Goal: Feedback & Contribution: Submit feedback/report problem

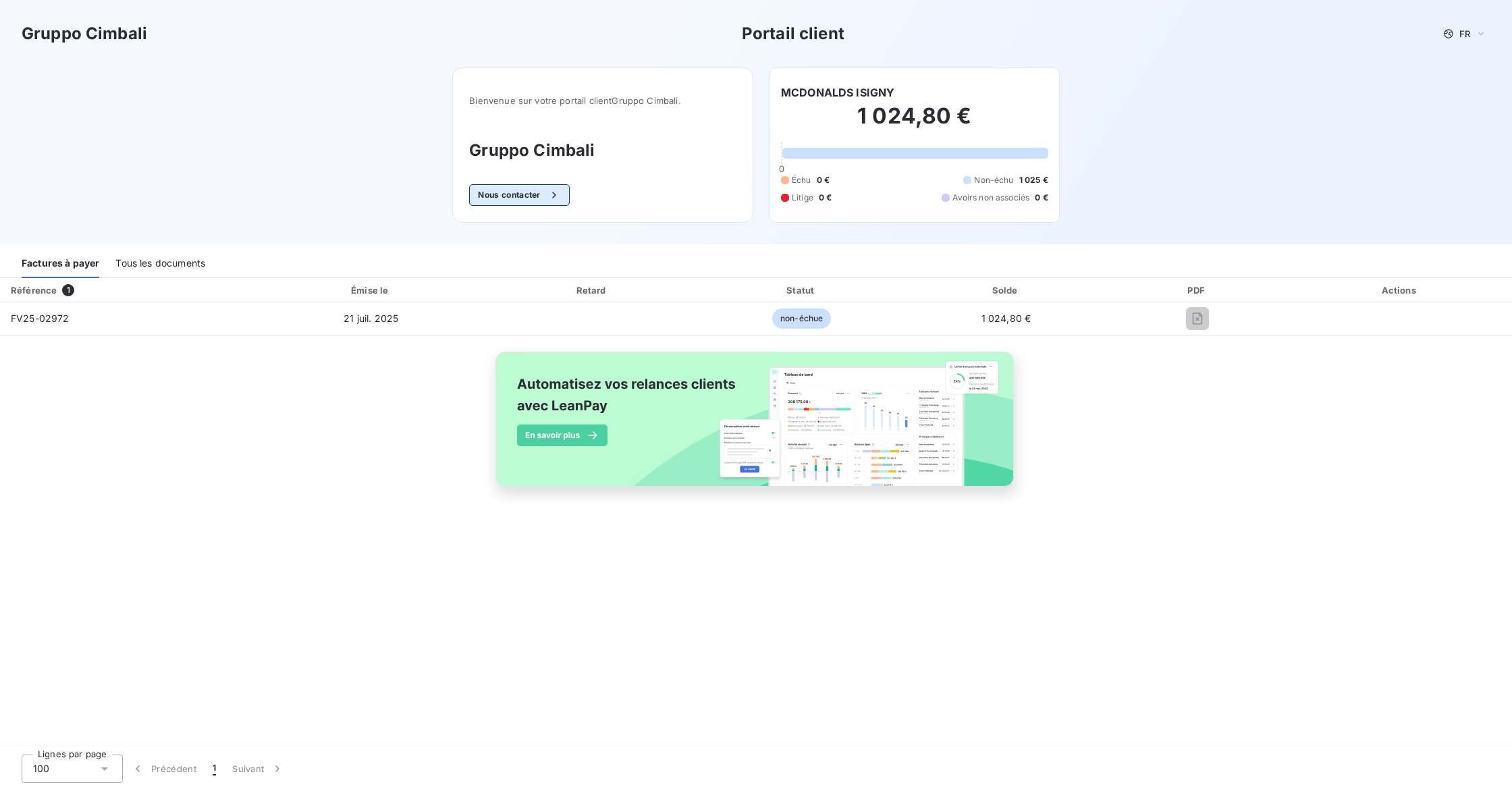
click at [499, 191] on button "Nous contacter" at bounding box center [518, 195] width 100 height 22
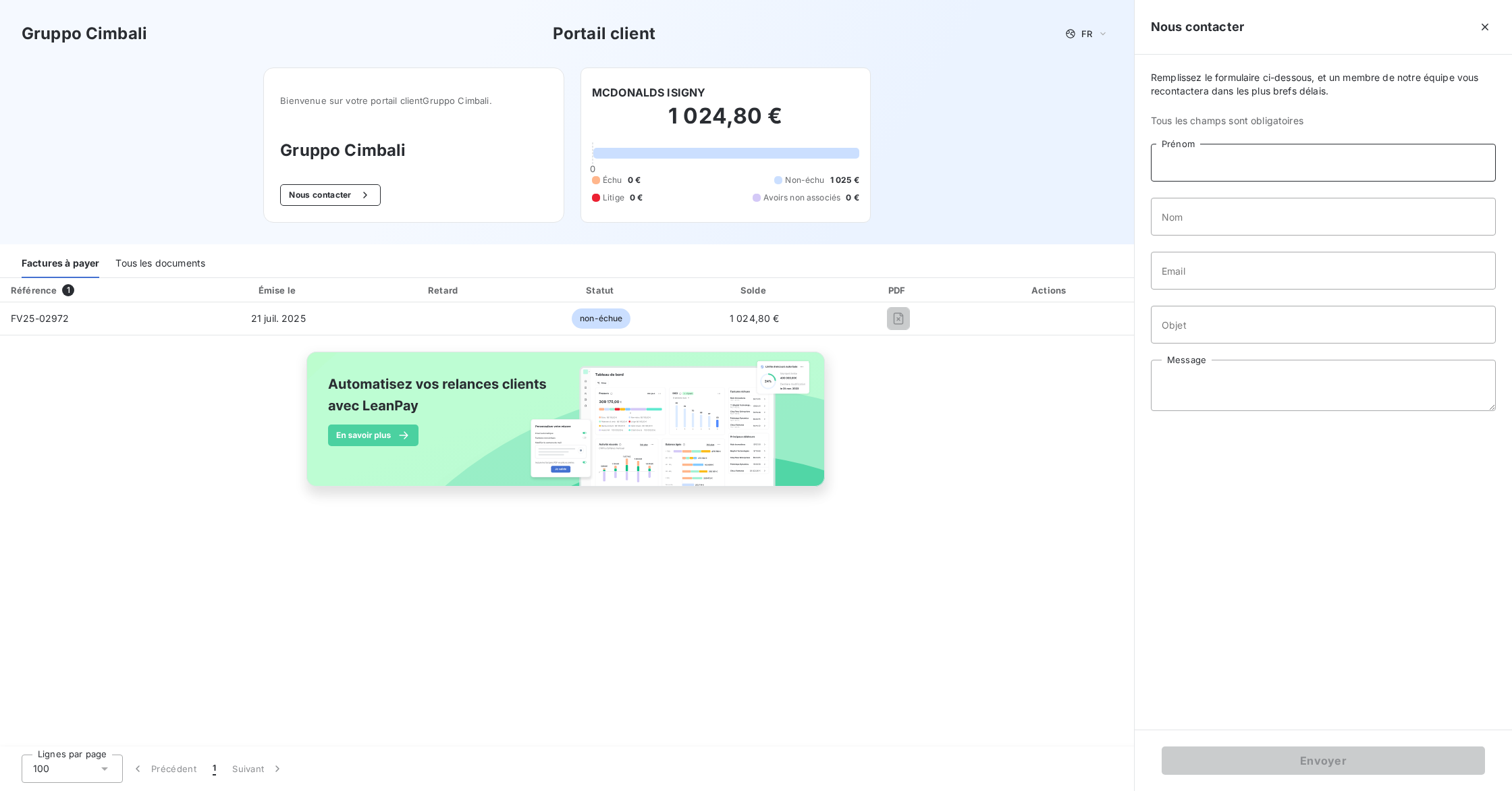
click at [878, 161] on input "Prénom" at bounding box center [1323, 162] width 345 height 37
type input "Karine"
click at [878, 216] on input "Nom" at bounding box center [1323, 216] width 345 height 37
type input "[PERSON_NAME]"
click at [878, 268] on input "Email" at bounding box center [1323, 270] width 345 height 37
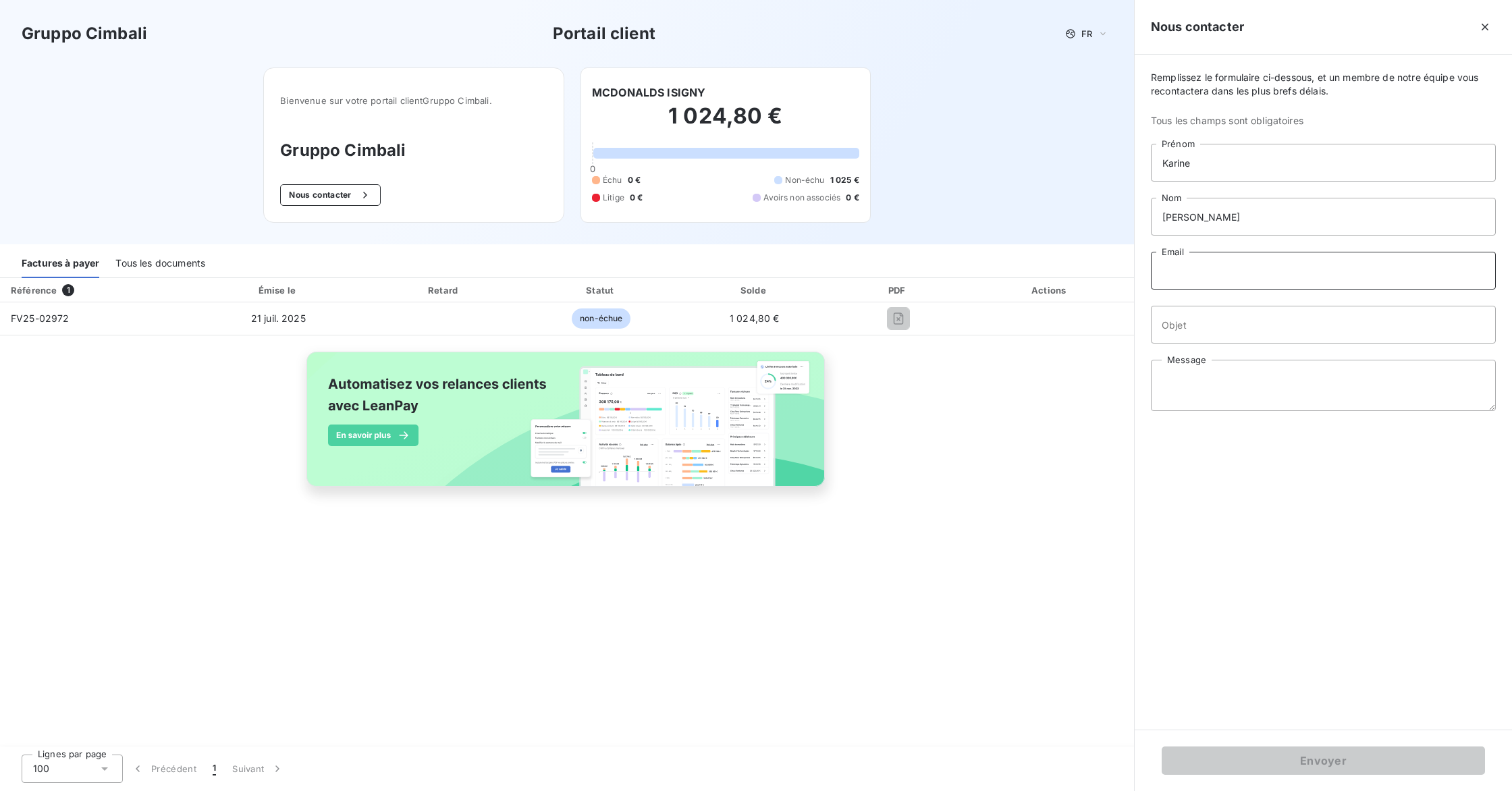
type input "[PERSON_NAME][EMAIL_ADDRESS][DOMAIN_NAME]"
click at [878, 325] on input "Objet" at bounding box center [1323, 325] width 345 height 37
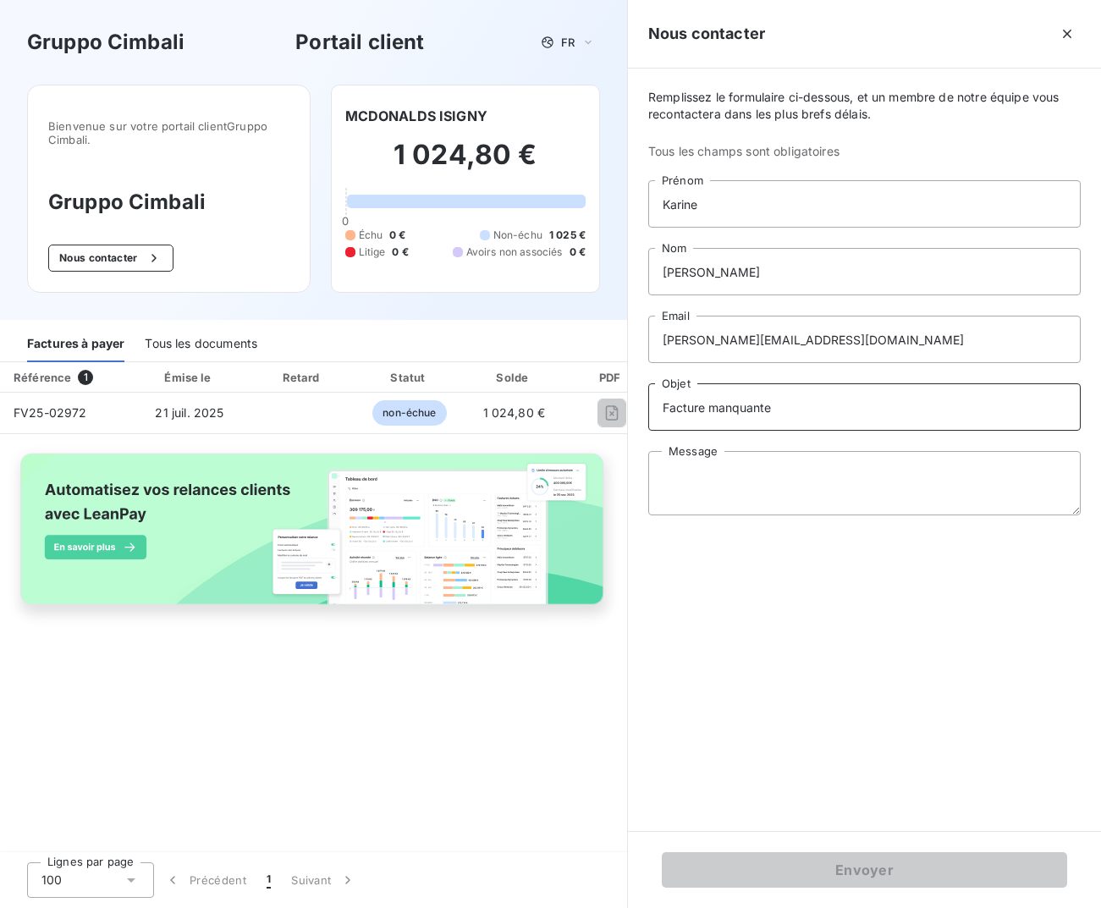
type input "Facture manquante"
click at [664, 463] on textarea "Message" at bounding box center [864, 483] width 433 height 64
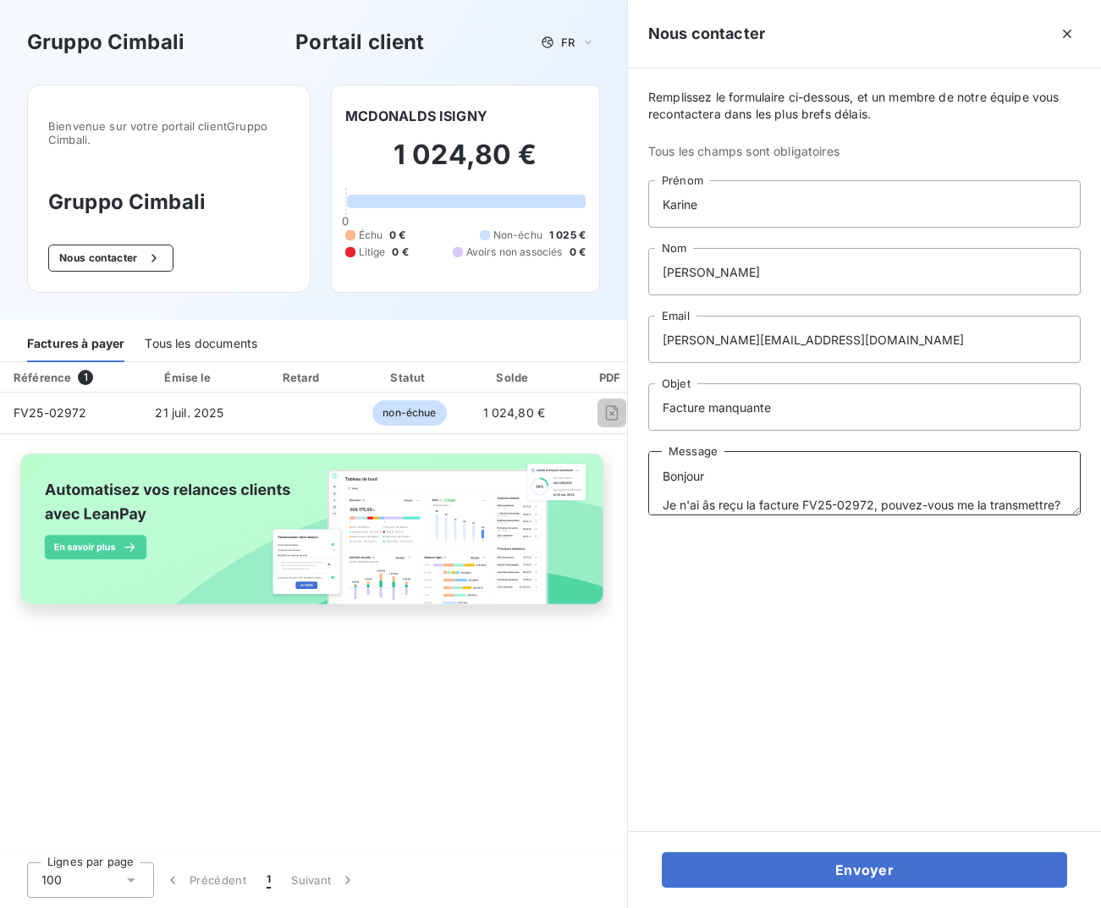
scroll to position [12, 0]
click at [708, 494] on textarea "Bonjour Je n'ai âs reçu la facture FV25-02972, pouvez-vous me la transmettre? M…" at bounding box center [864, 483] width 433 height 64
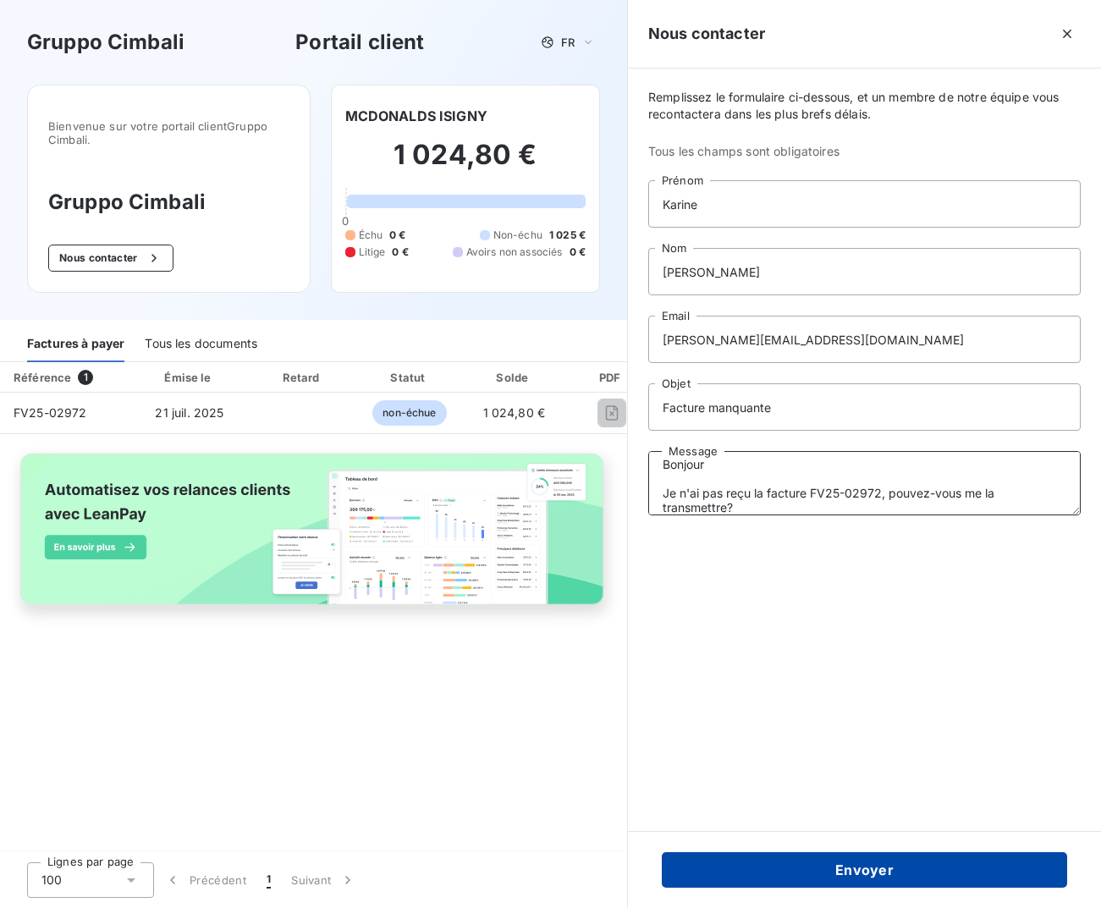
type textarea "Bonjour Je n'ai pas reçu la facture FV25-02972, pouvez-vous me la transmettre? …"
click at [876, 871] on button "Envoyer" at bounding box center [865, 871] width 406 height 36
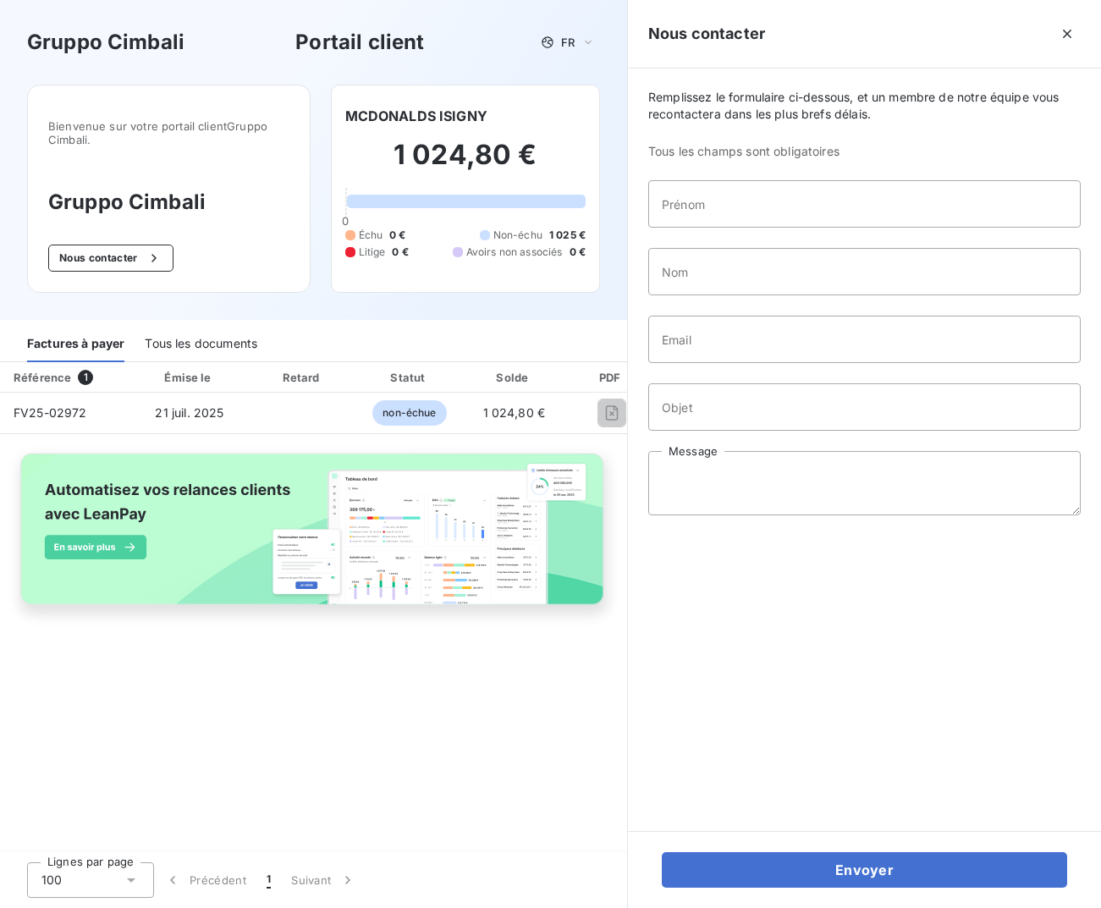
scroll to position [0, 0]
